Goal: Find specific page/section: Find specific page/section

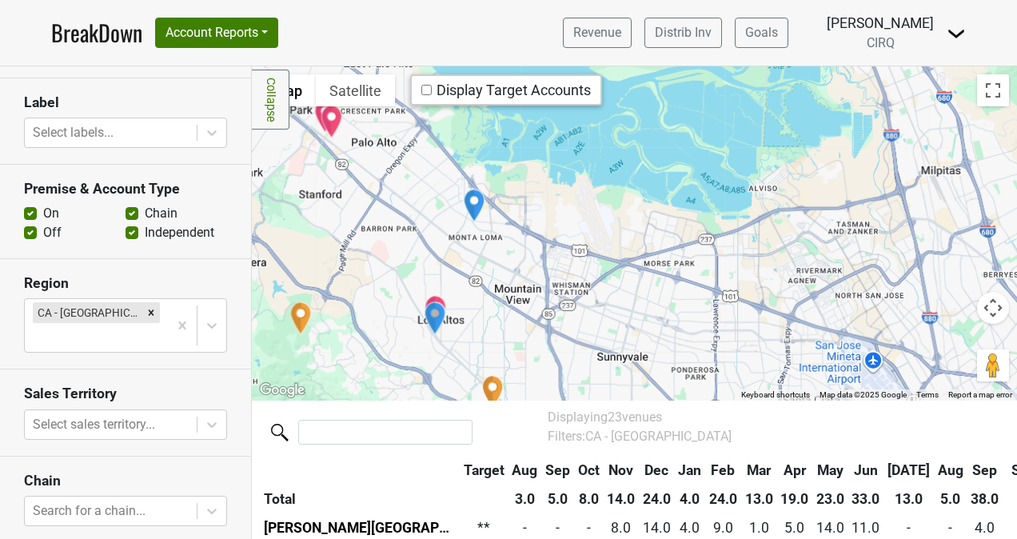
scroll to position [608, 0]
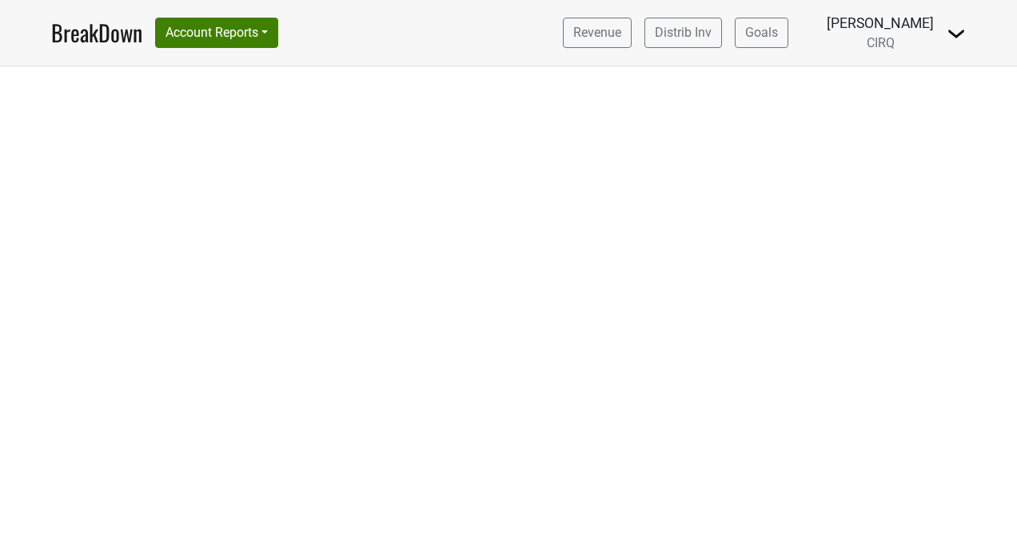
click at [82, 45] on link "BreakDown" at bounding box center [96, 33] width 91 height 34
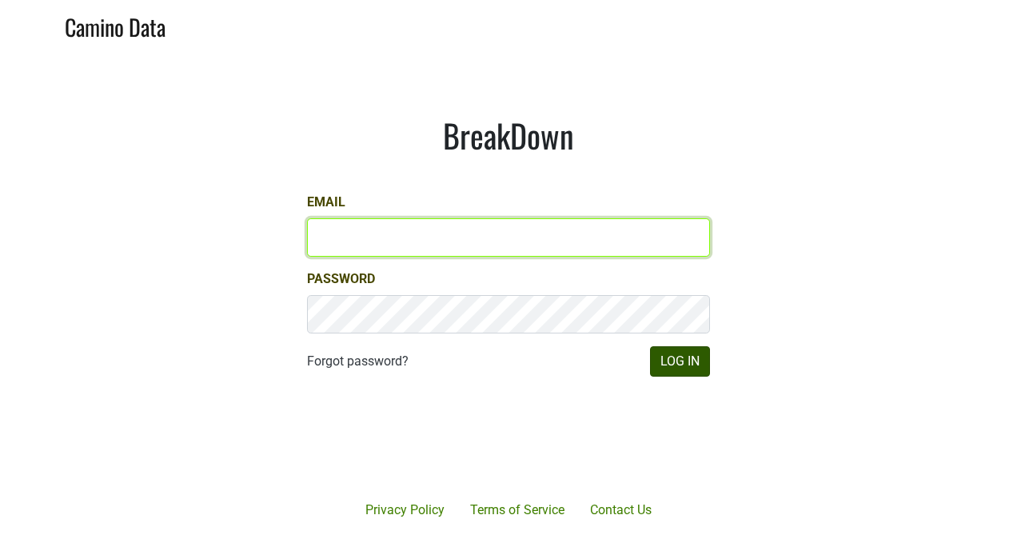
type input "kristi.sanders@brownefamilywines.com"
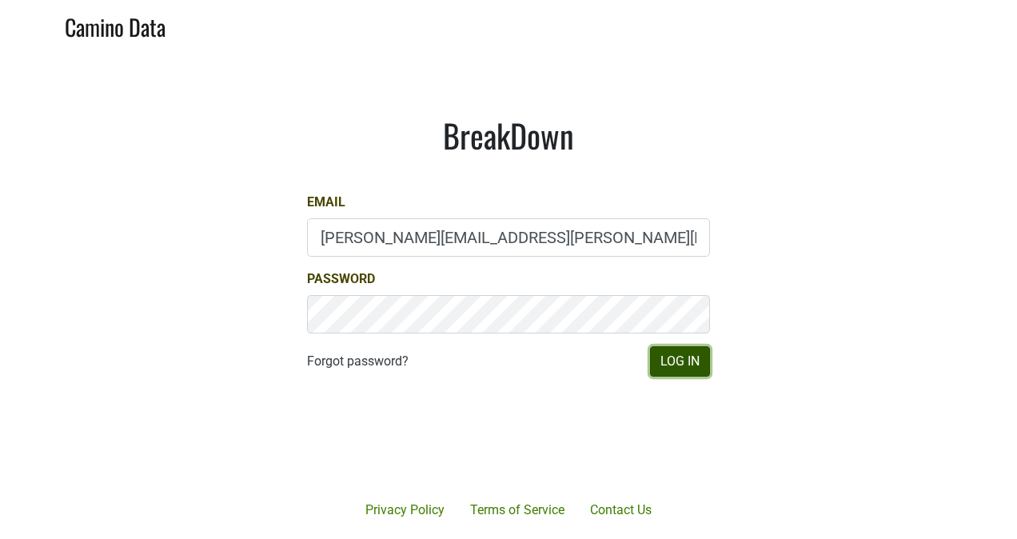
click at [681, 366] on button "Log In" at bounding box center [680, 361] width 60 height 30
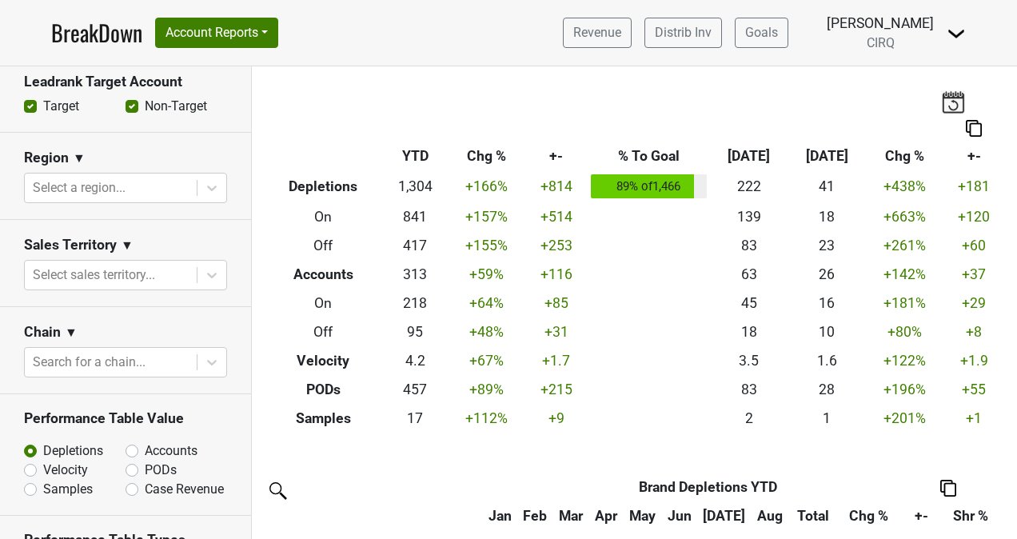
scroll to position [590, 0]
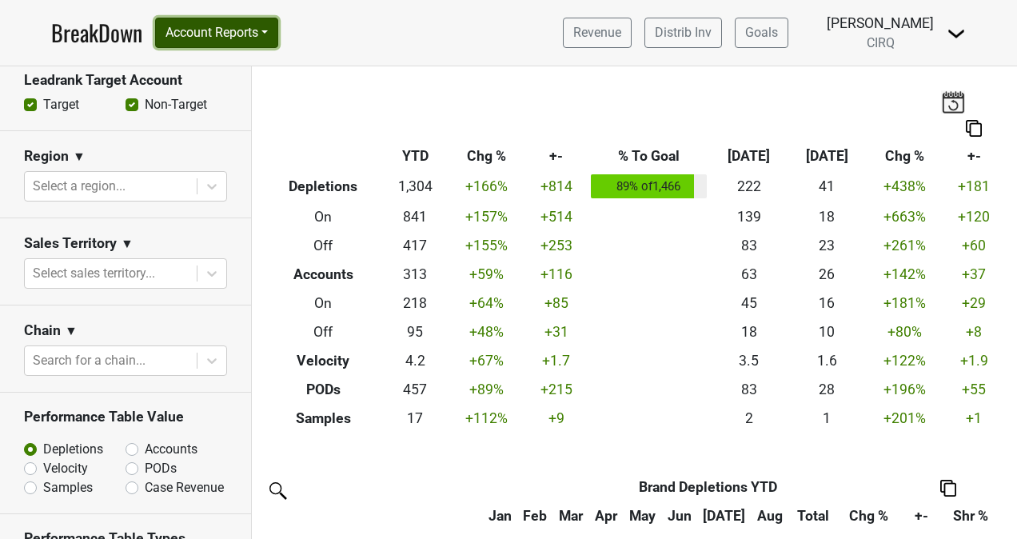
click at [275, 34] on button "Account Reports" at bounding box center [216, 33] width 123 height 30
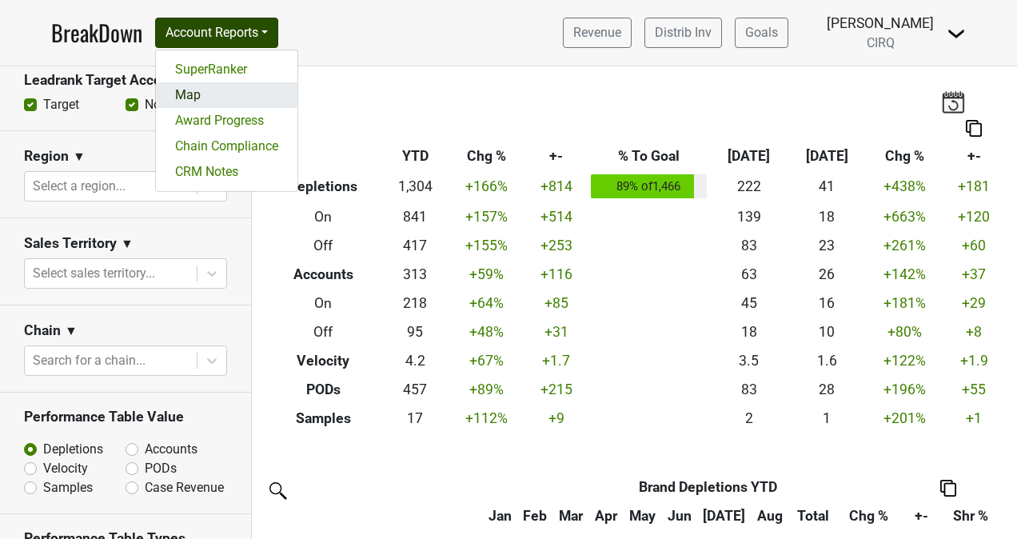
click at [201, 93] on link "Map" at bounding box center [227, 95] width 142 height 26
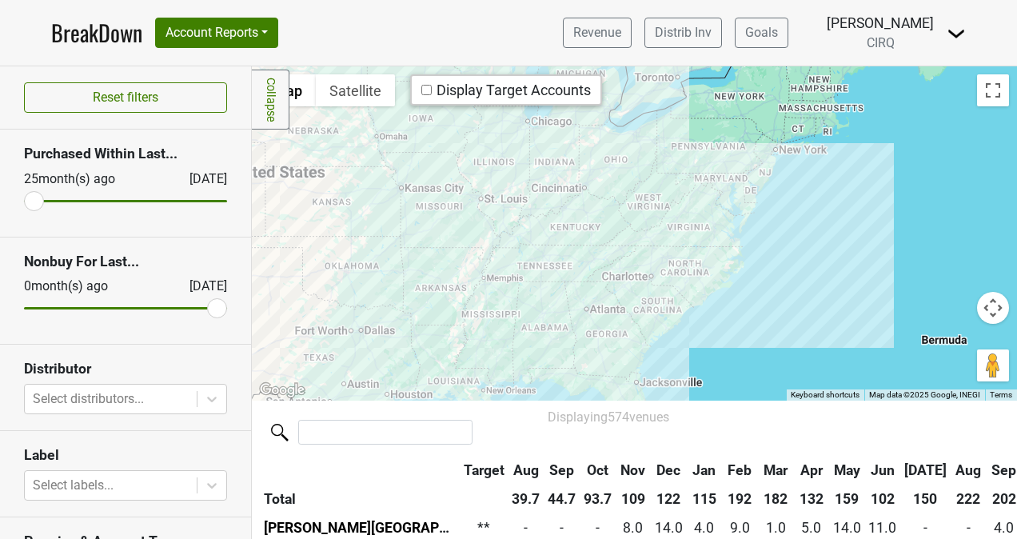
drag, startPoint x: 825, startPoint y: 253, endPoint x: 784, endPoint y: 374, distance: 128.5
click at [784, 374] on div at bounding box center [634, 233] width 765 height 334
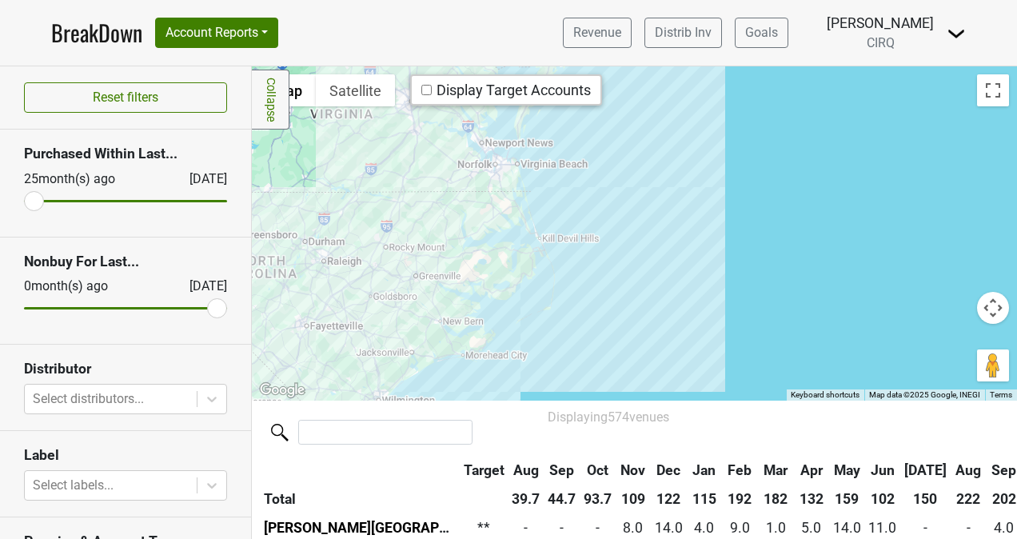
click at [536, 211] on div at bounding box center [634, 233] width 765 height 334
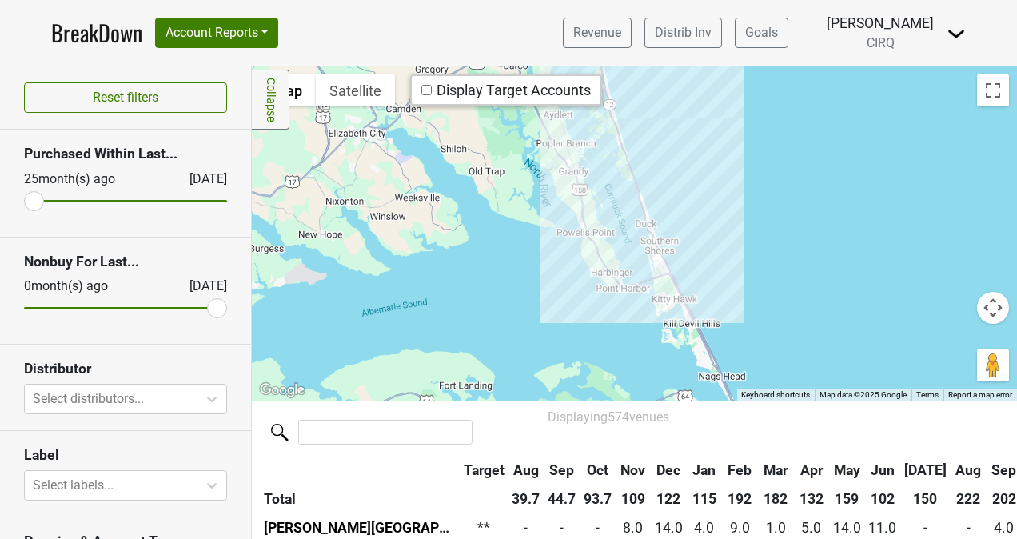
drag, startPoint x: 454, startPoint y: 246, endPoint x: 856, endPoint y: 92, distance: 430.2
click at [856, 92] on div at bounding box center [634, 233] width 765 height 334
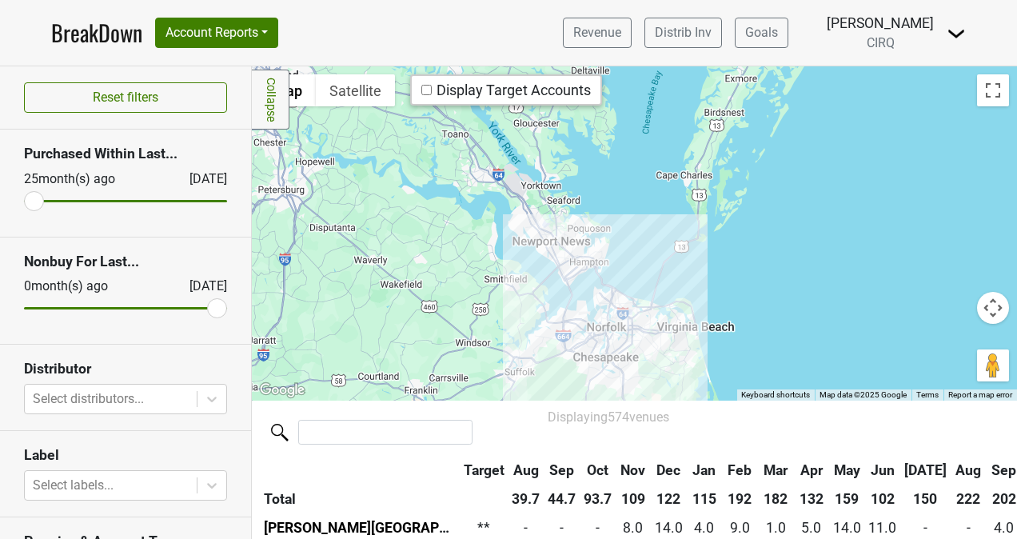
drag, startPoint x: 622, startPoint y: 161, endPoint x: 628, endPoint y: 580, distance: 419.1
click at [628, 538] on html "BreakDown Account Reports SuperRanker Map Award Progress Chain Compliance CRM N…" at bounding box center [508, 269] width 1017 height 539
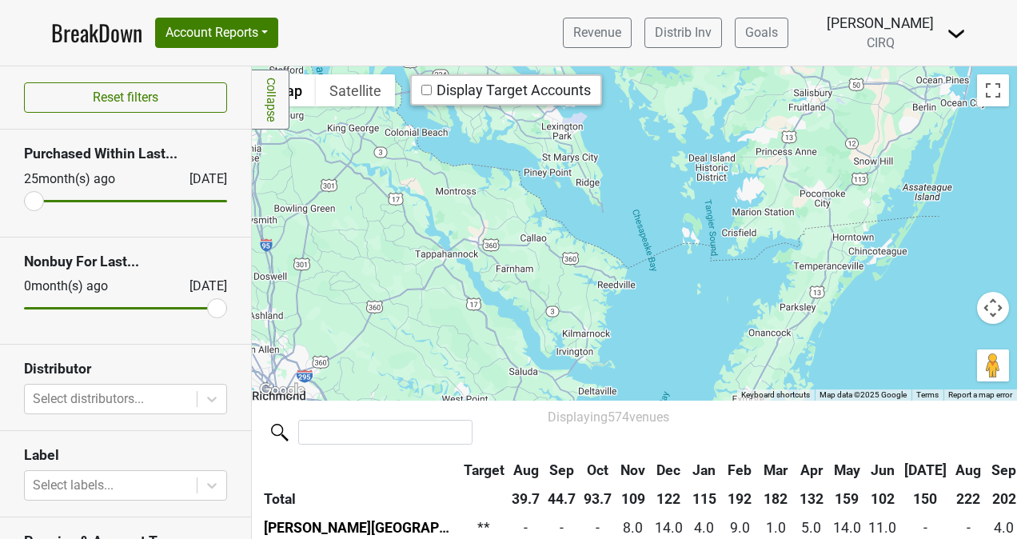
drag, startPoint x: 667, startPoint y: 238, endPoint x: 673, endPoint y: 563, distance: 324.8
click at [673, 538] on html "BreakDown Account Reports SuperRanker Map Award Progress Chain Compliance CRM N…" at bounding box center [508, 269] width 1017 height 539
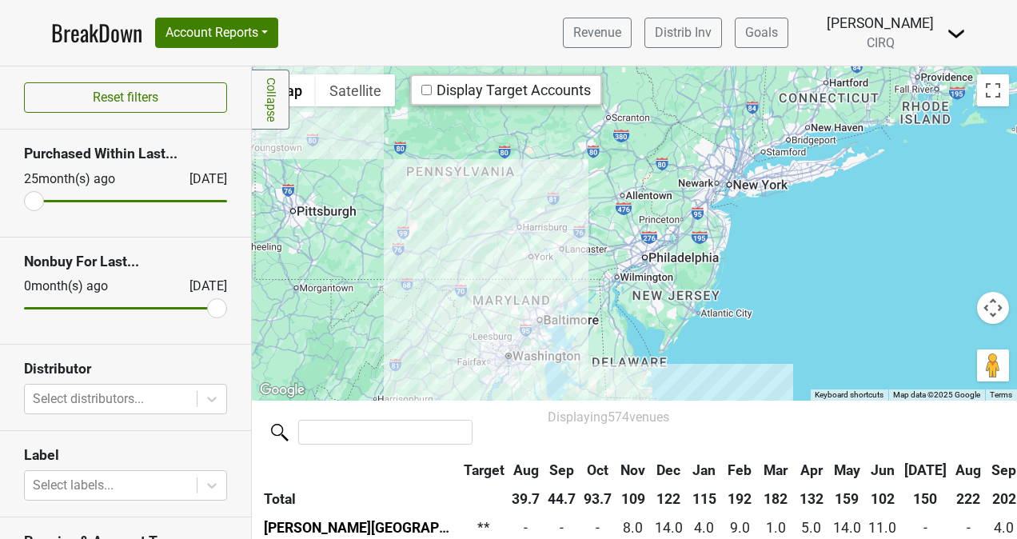
drag, startPoint x: 705, startPoint y: 298, endPoint x: 560, endPoint y: 407, distance: 182.2
click at [560, 407] on div "Filters Collapse ← Move left → Move right ↑ Move up ↓ Move down + Zoom in - Zoo…" at bounding box center [634, 302] width 765 height 473
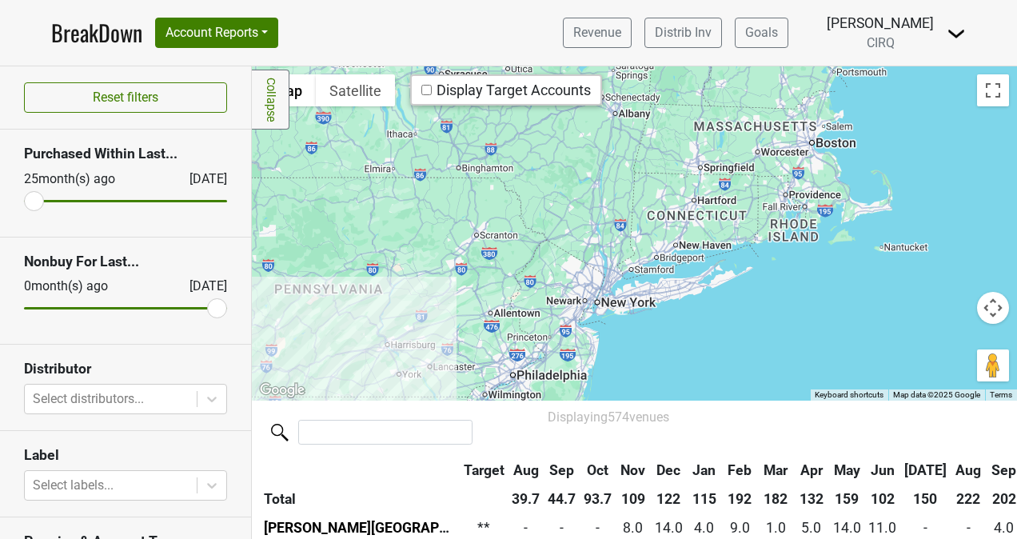
drag, startPoint x: 781, startPoint y: 217, endPoint x: 648, endPoint y: 327, distance: 173.3
click at [648, 327] on div at bounding box center [634, 233] width 765 height 334
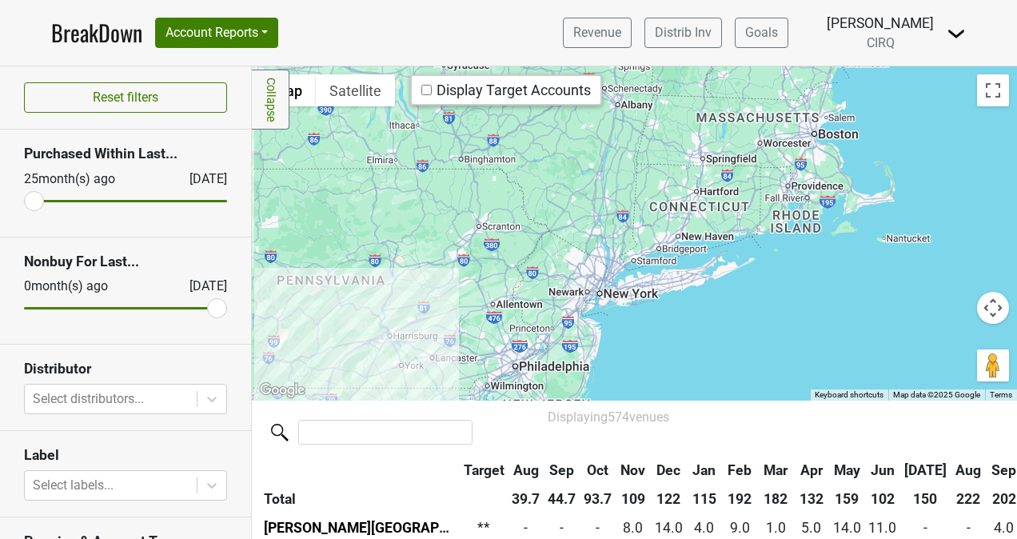
click at [648, 327] on div at bounding box center [634, 233] width 765 height 334
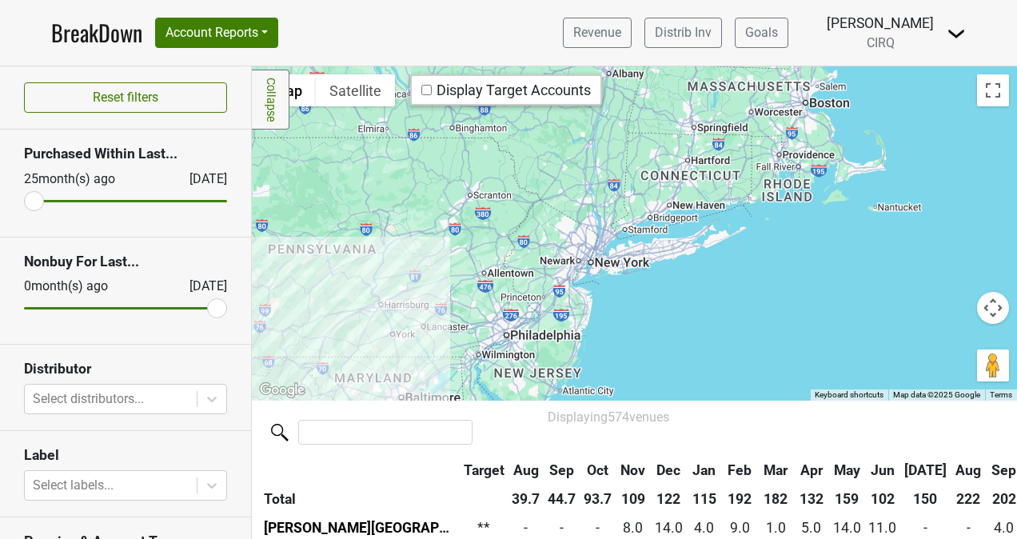
drag, startPoint x: 648, startPoint y: 327, endPoint x: 637, endPoint y: 294, distance: 34.4
click at [637, 294] on div at bounding box center [634, 233] width 765 height 334
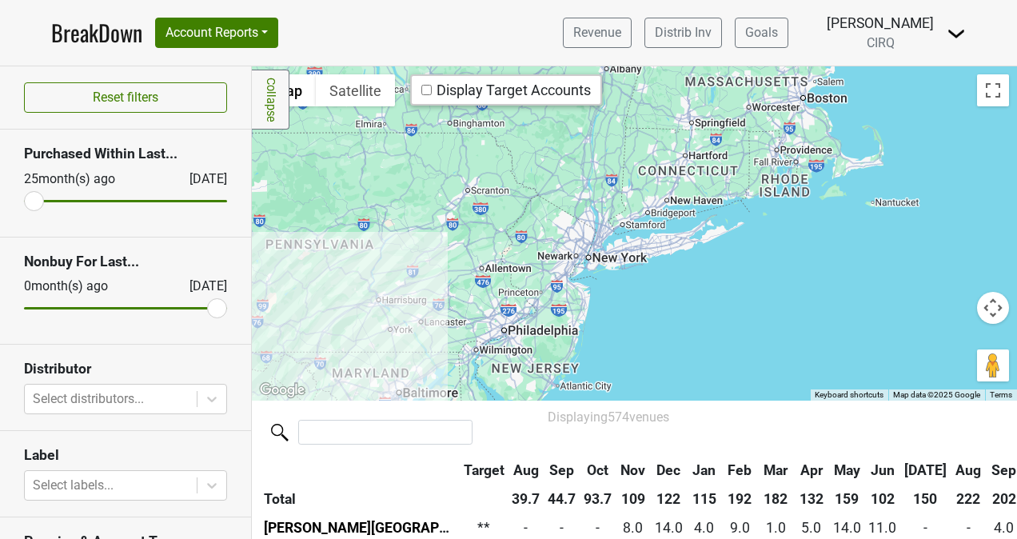
drag, startPoint x: 649, startPoint y: 282, endPoint x: 645, endPoint y: 272, distance: 10.7
click at [645, 272] on div at bounding box center [634, 233] width 765 height 334
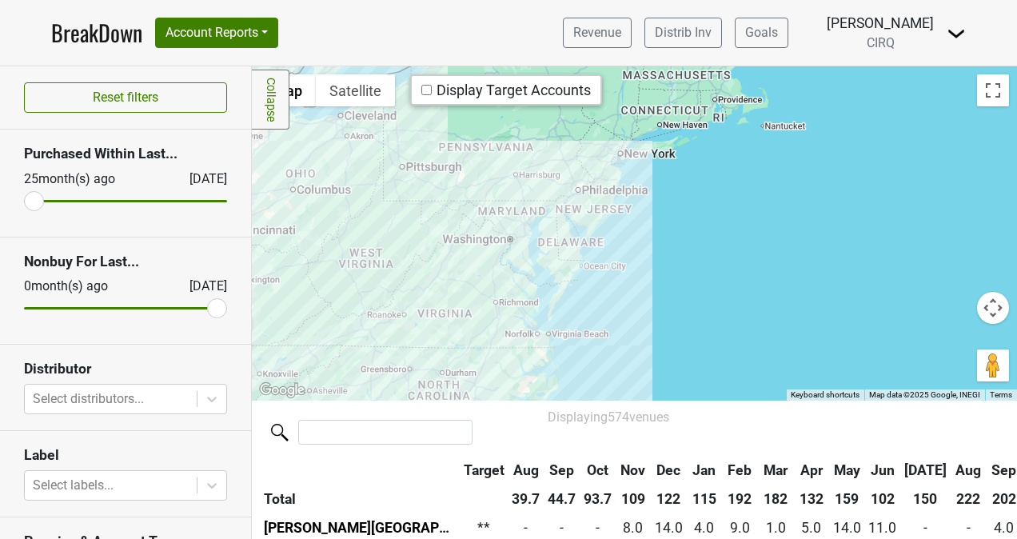
click at [589, 293] on div at bounding box center [634, 233] width 765 height 334
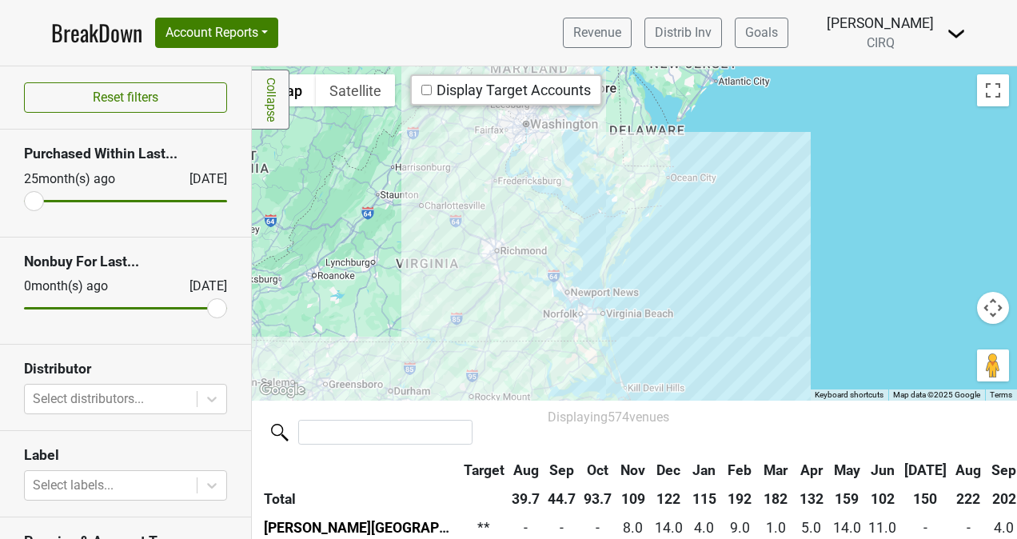
drag, startPoint x: 510, startPoint y: 328, endPoint x: 617, endPoint y: 242, distance: 137.2
click at [617, 242] on div at bounding box center [634, 233] width 765 height 334
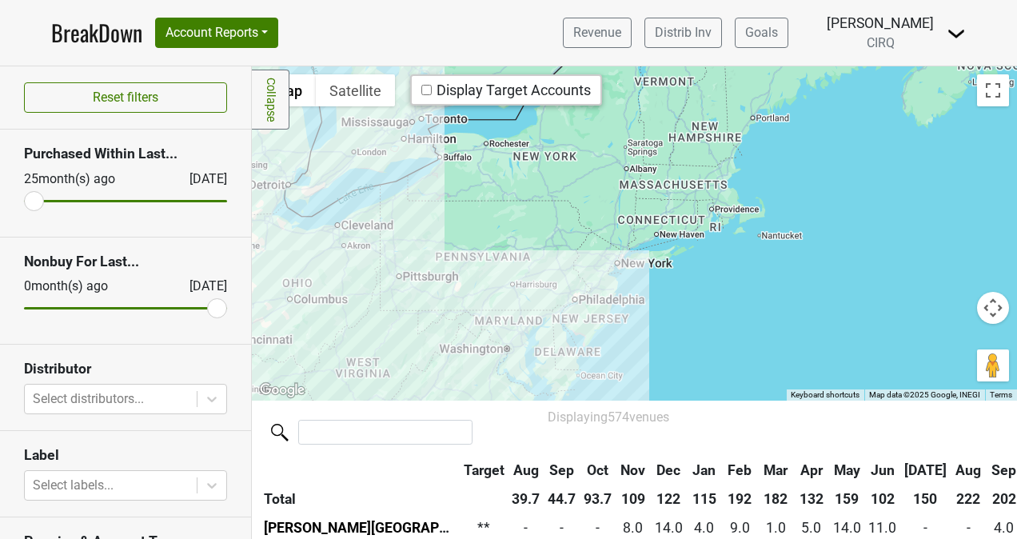
drag, startPoint x: 720, startPoint y: 181, endPoint x: 650, endPoint y: 350, distance: 182.5
click at [650, 350] on div at bounding box center [634, 233] width 765 height 334
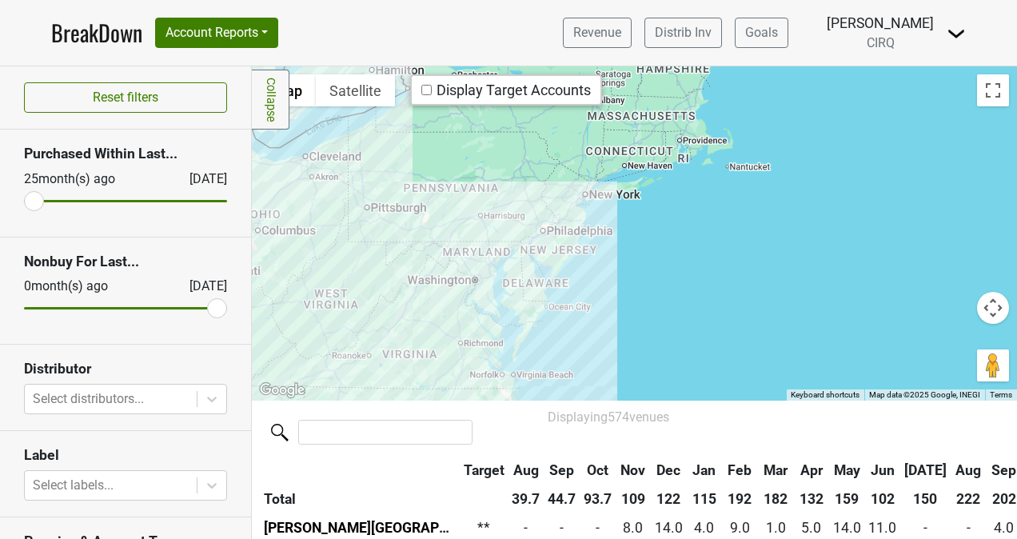
drag, startPoint x: 650, startPoint y: 350, endPoint x: 616, endPoint y: 280, distance: 77.6
click at [616, 280] on div at bounding box center [634, 233] width 765 height 334
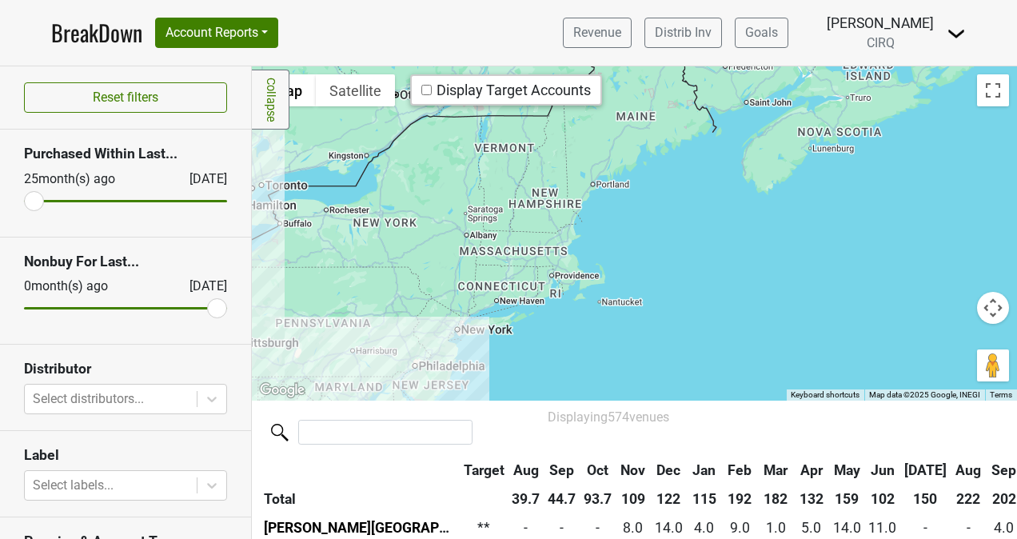
drag, startPoint x: 616, startPoint y: 280, endPoint x: 485, endPoint y: 418, distance: 189.5
click at [485, 418] on div "Filters Collapse ← Move left → Move right ↑ Move up ↓ Move down + Zoom in - Zoo…" at bounding box center [634, 302] width 765 height 473
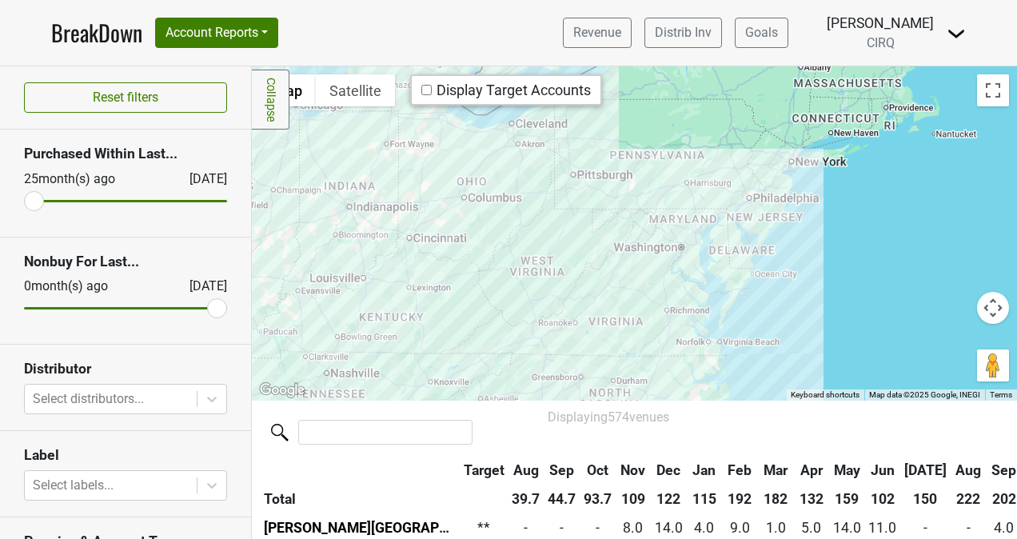
drag, startPoint x: 670, startPoint y: 178, endPoint x: 1002, endPoint y: 10, distance: 372.0
click at [1002, 10] on div "BreakDown Account Reports SuperRanker Map Award Progress Chain Compliance CRM N…" at bounding box center [508, 269] width 1017 height 539
